Goal: Task Accomplishment & Management: Complete application form

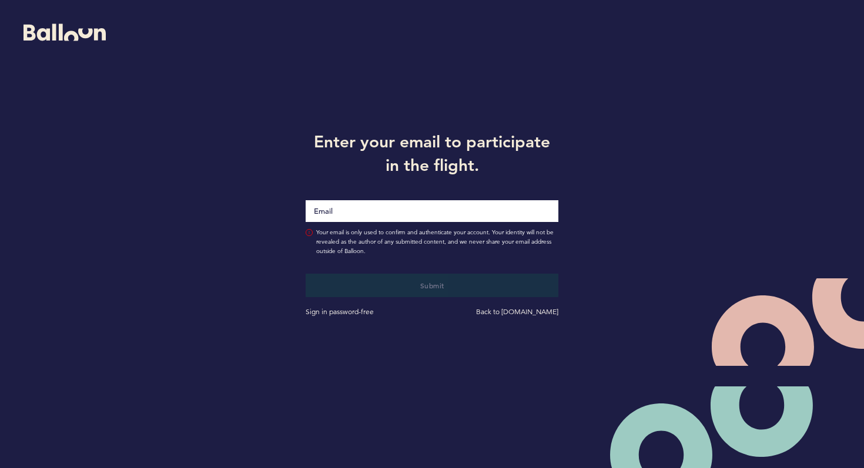
click at [357, 214] on input "Email" at bounding box center [432, 211] width 253 height 22
type input "[PERSON_NAME][EMAIL_ADDRESS][PERSON_NAME][DOMAIN_NAME]"
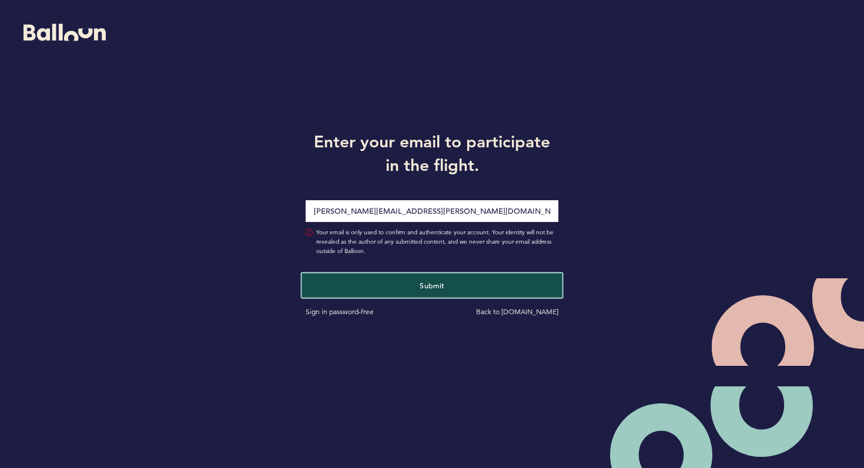
click at [392, 283] on button "Submit" at bounding box center [432, 285] width 260 height 24
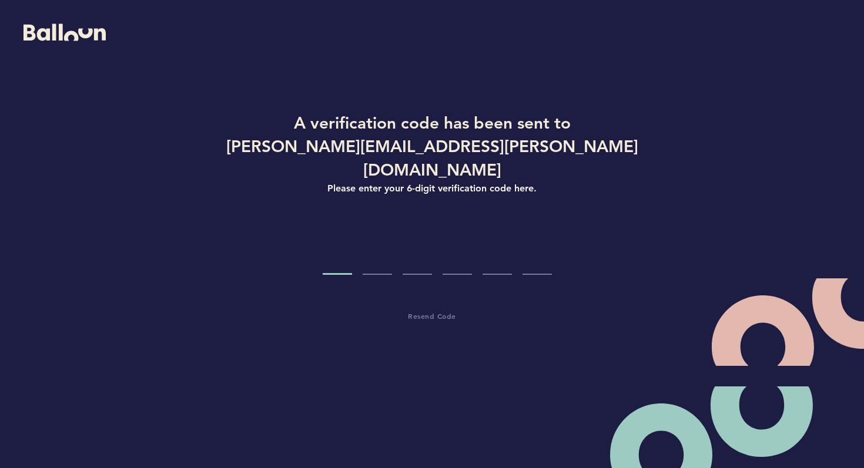
type input "9"
type input "8"
type input "6"
type input "3"
type input "6"
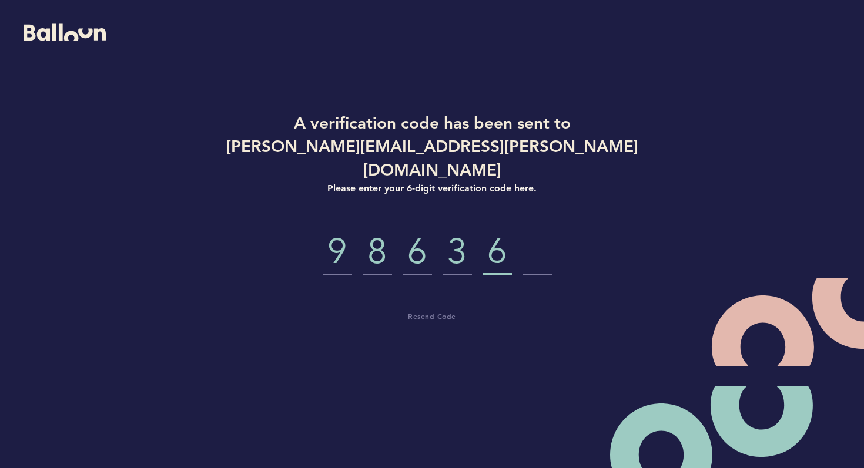
type input "2"
click at [348, 232] on input "9" at bounding box center [337, 253] width 29 height 44
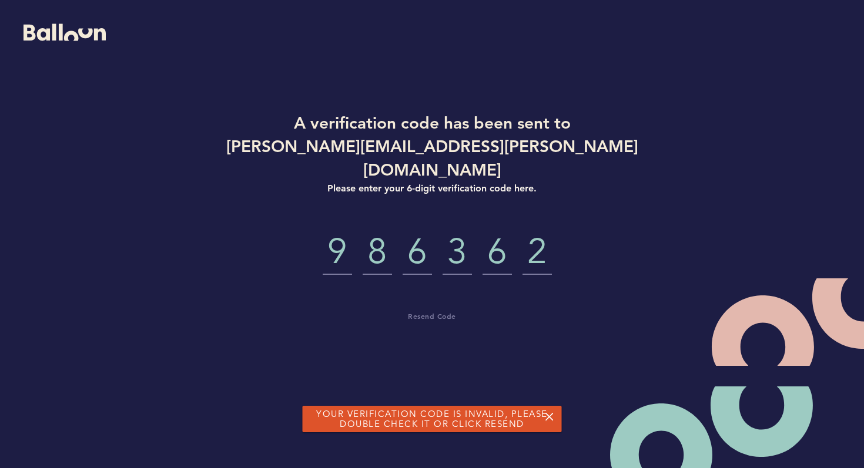
click at [341, 241] on input "9" at bounding box center [337, 253] width 29 height 44
click at [344, 241] on input "9" at bounding box center [337, 253] width 29 height 44
click at [424, 311] on span "Resend Code" at bounding box center [432, 315] width 48 height 9
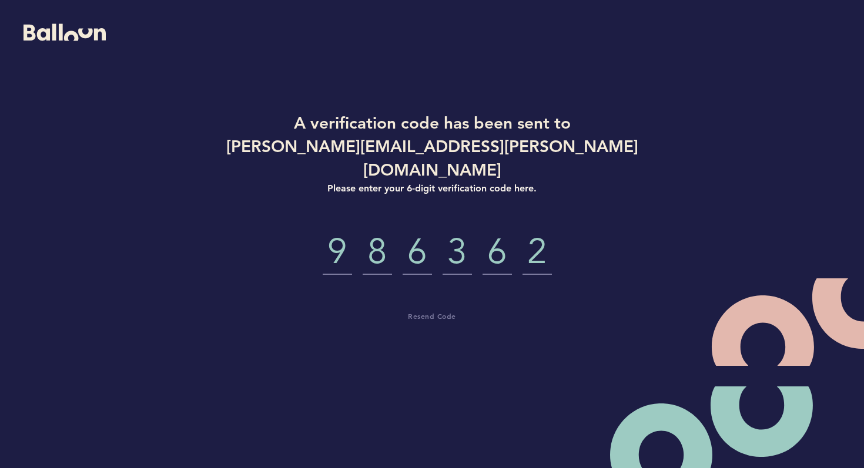
click at [338, 231] on input "9" at bounding box center [337, 253] width 29 height 44
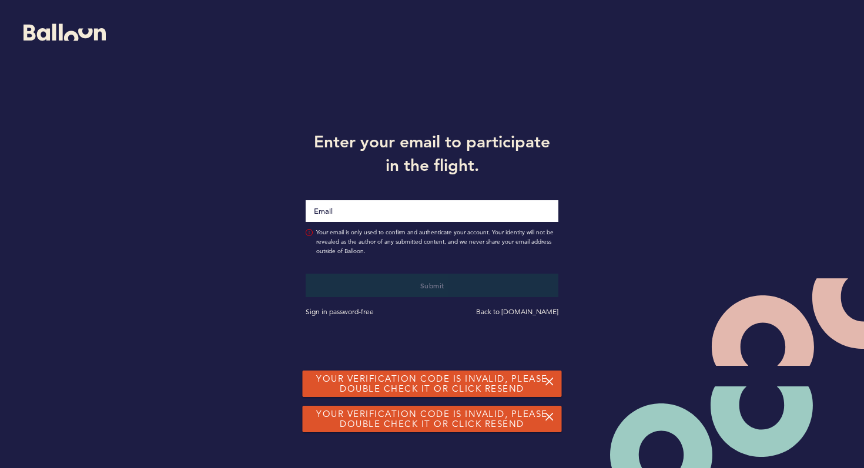
click at [345, 224] on div at bounding box center [432, 204] width 270 height 48
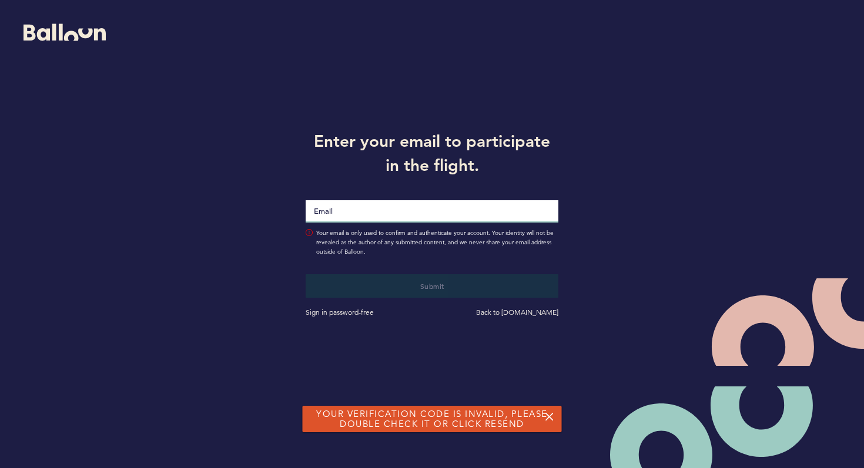
click at [346, 214] on input "Email" at bounding box center [432, 211] width 253 height 22
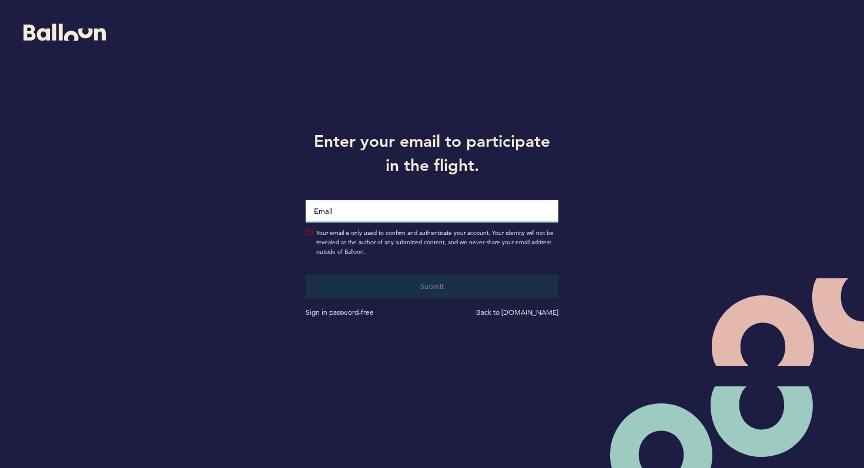
type input "[PERSON_NAME][EMAIL_ADDRESS][PERSON_NAME][DOMAIN_NAME]"
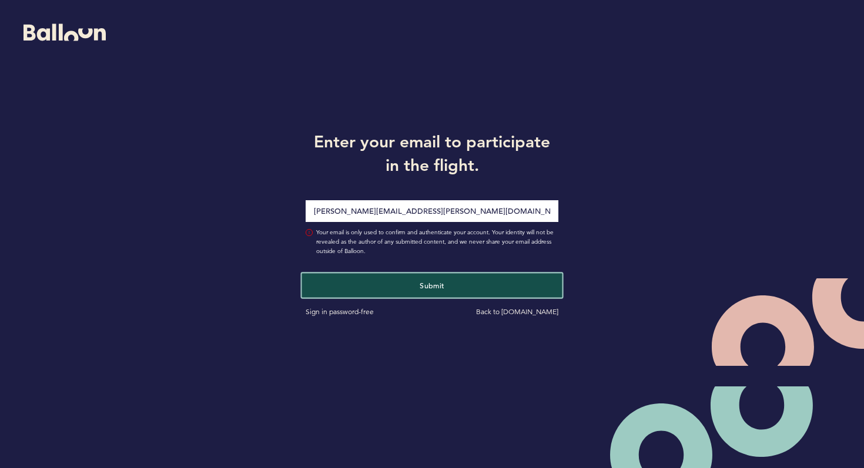
click at [395, 282] on button "Submit" at bounding box center [432, 285] width 260 height 24
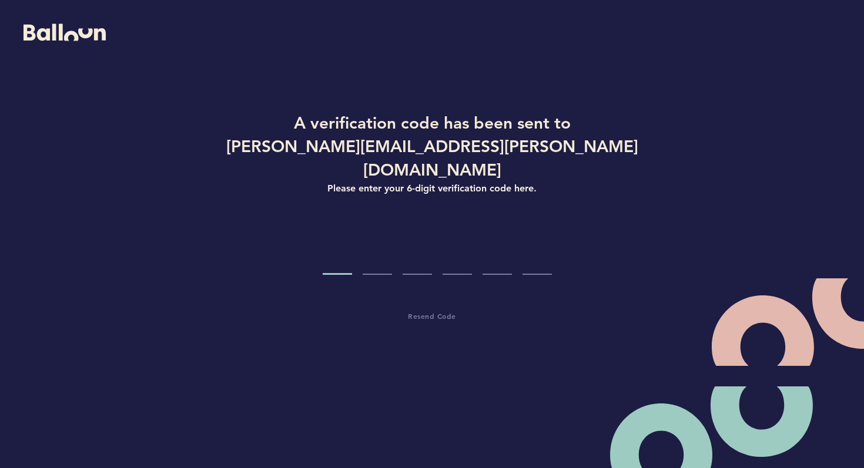
type input "5"
type input "7"
type input "0"
type input "1"
type input "9"
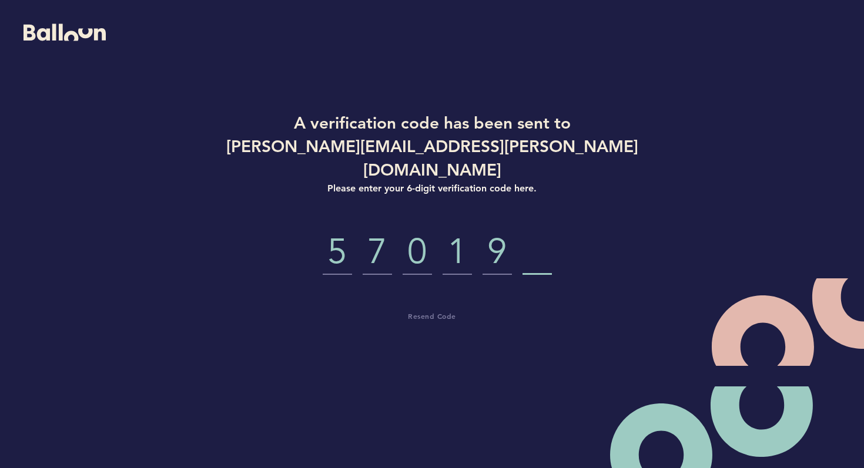
type input "4"
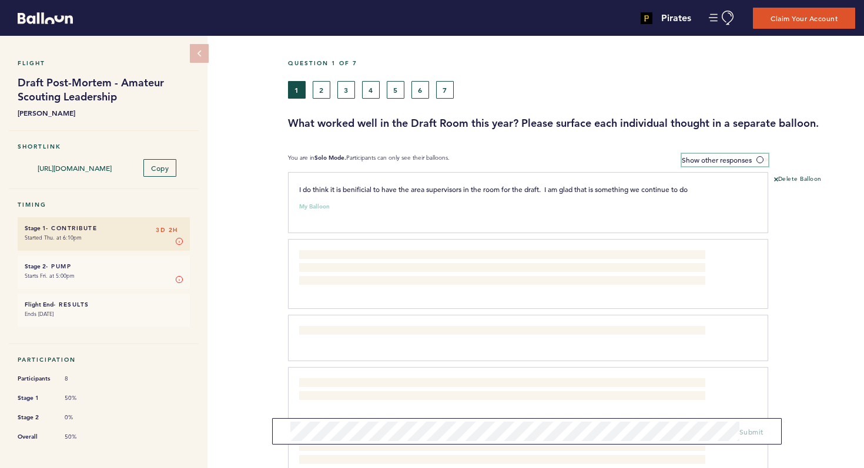
click at [757, 158] on span at bounding box center [762, 160] width 12 height 4
click at [0, 0] on input "Show other responses" at bounding box center [0, 0] width 0 height 0
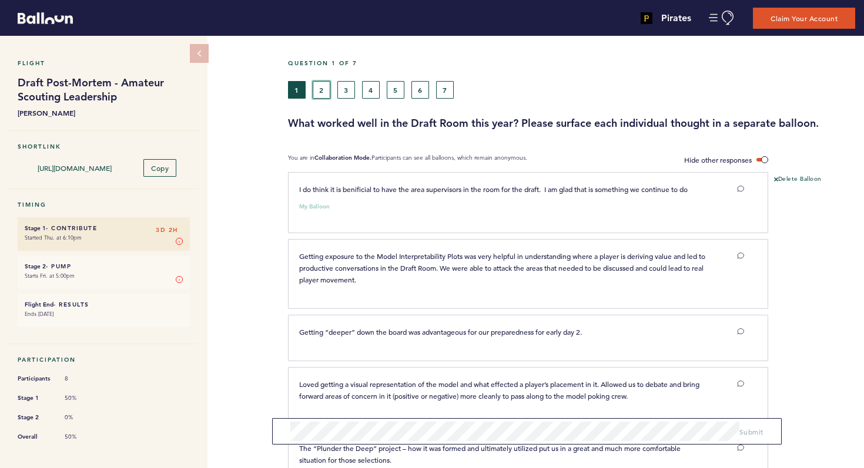
click at [322, 92] on button "2" at bounding box center [322, 90] width 18 height 18
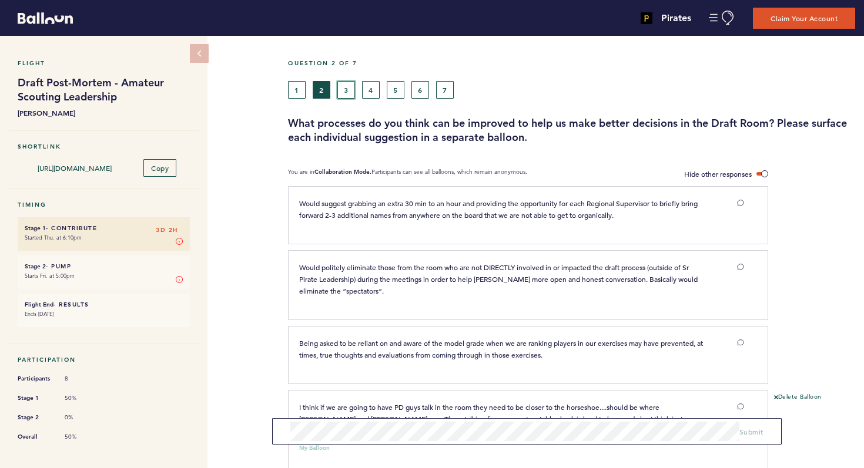
click at [347, 92] on button "3" at bounding box center [346, 90] width 18 height 18
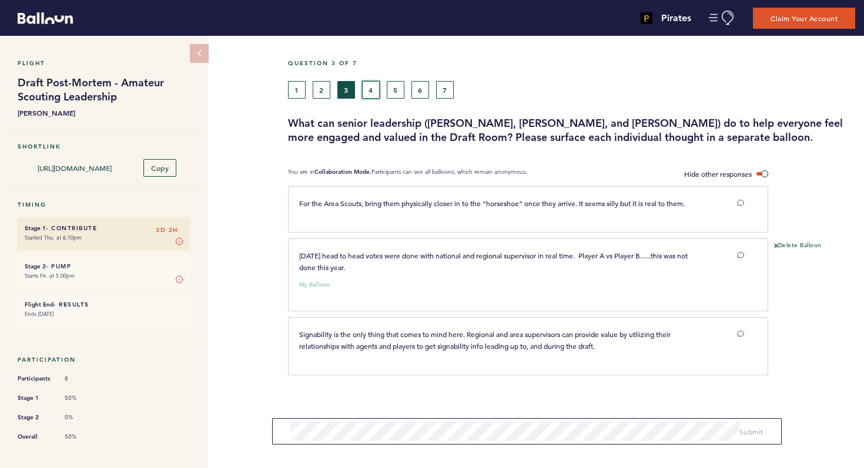
click at [374, 92] on button "4" at bounding box center [371, 90] width 18 height 18
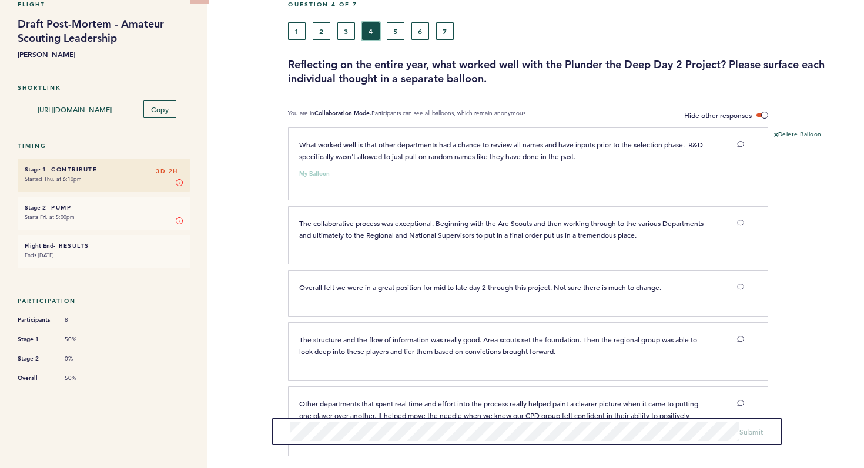
scroll to position [55, 0]
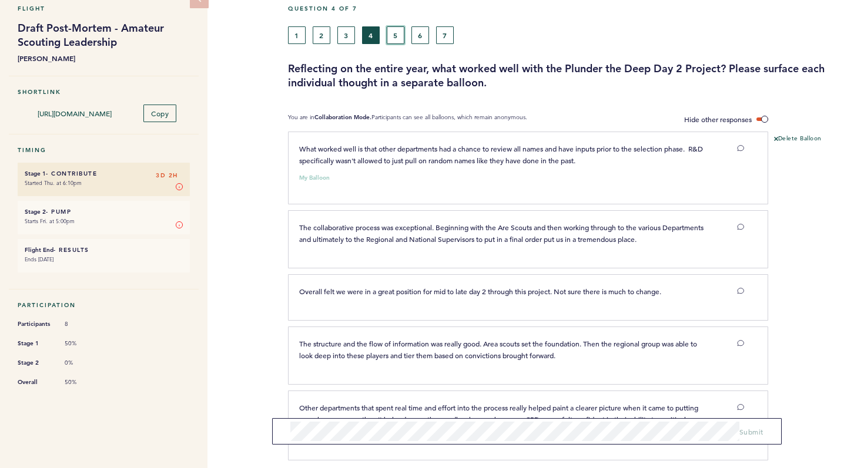
click at [400, 36] on button "5" at bounding box center [396, 35] width 18 height 18
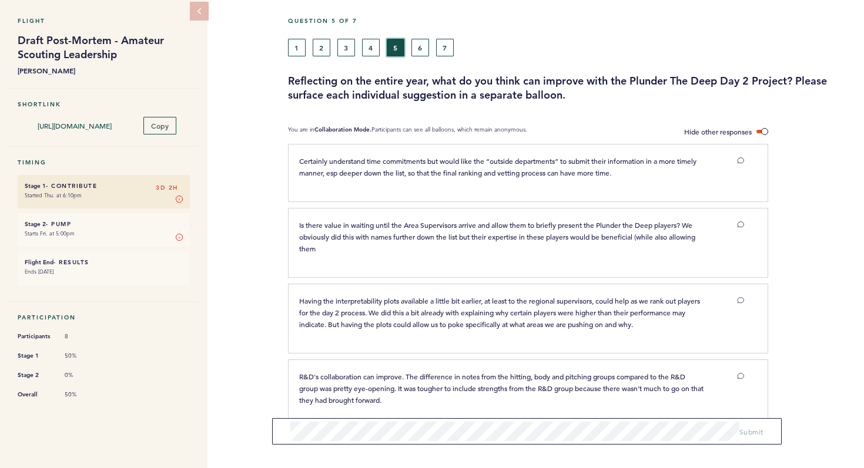
scroll to position [25, 0]
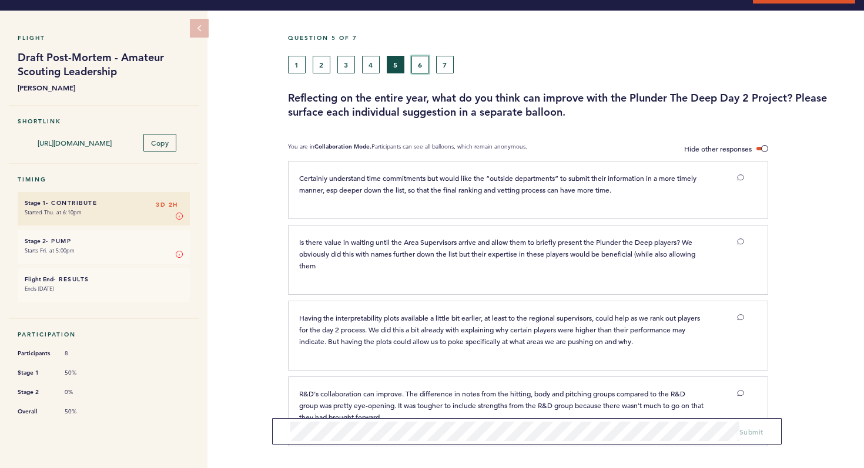
click at [422, 66] on button "6" at bounding box center [420, 65] width 18 height 18
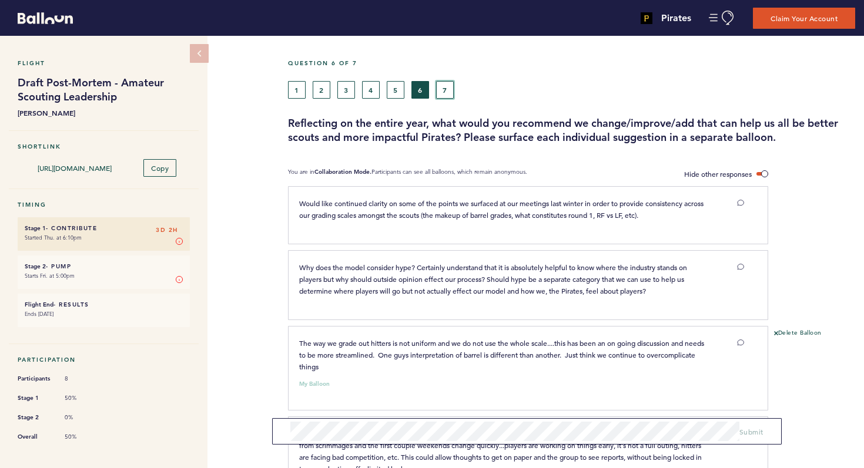
click at [445, 86] on button "7" at bounding box center [445, 90] width 18 height 18
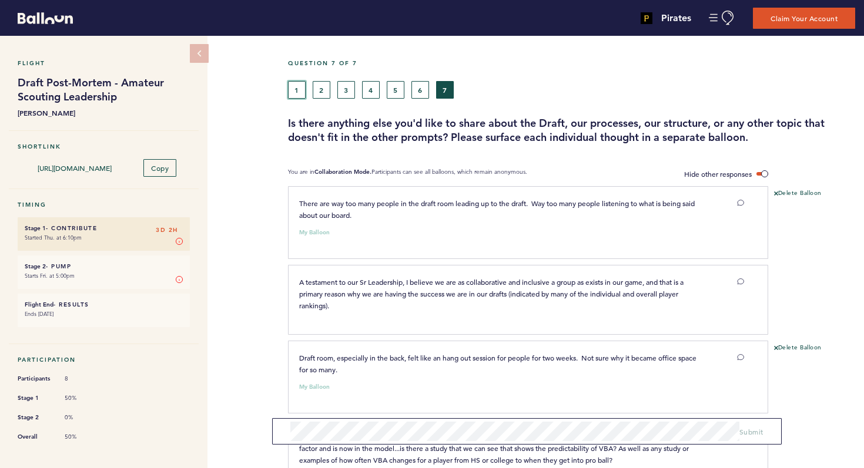
click at [298, 86] on button "1" at bounding box center [297, 90] width 18 height 18
